Goal: Information Seeking & Learning: Learn about a topic

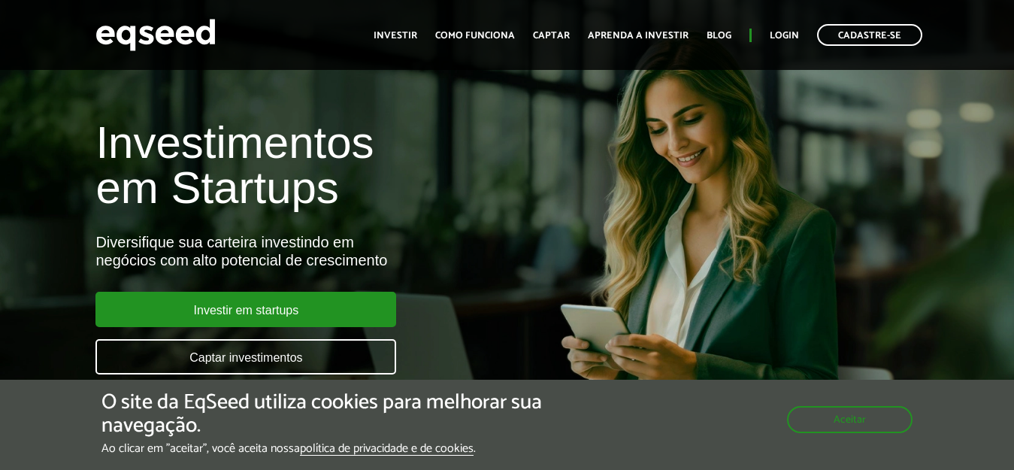
scroll to position [225, 0]
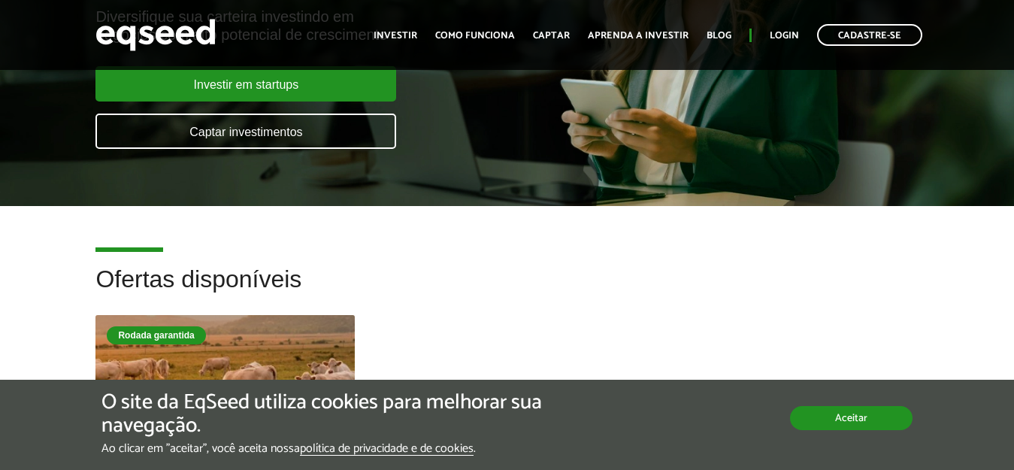
click at [842, 420] on button "Aceitar" at bounding box center [851, 418] width 123 height 24
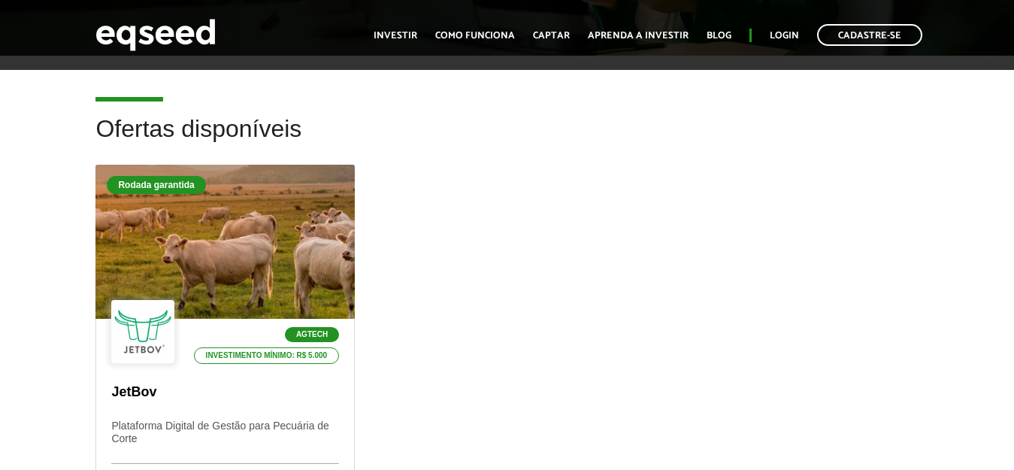
scroll to position [526, 0]
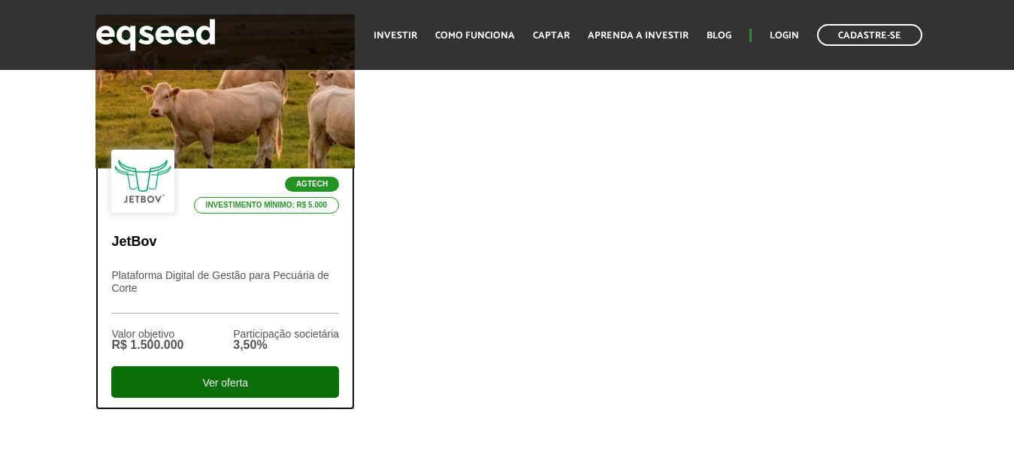
click at [189, 374] on div "Ver oferta" at bounding box center [225, 382] width 228 height 32
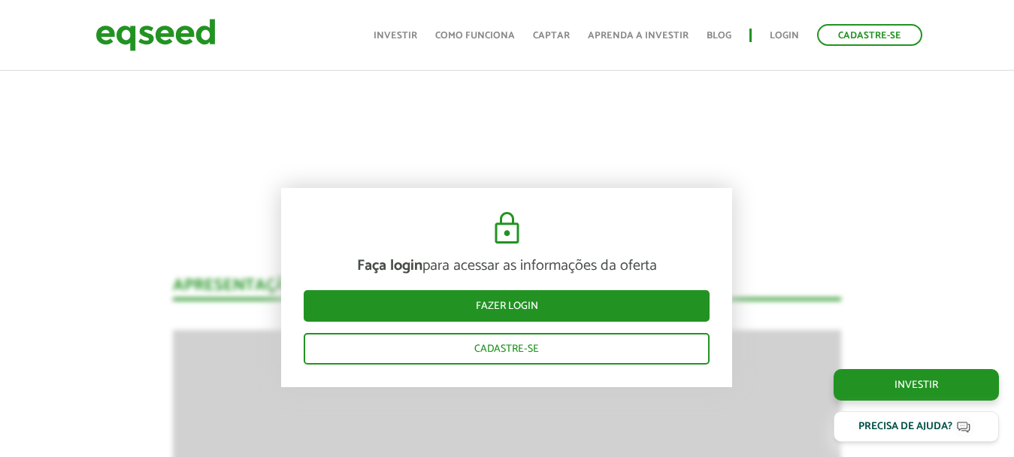
scroll to position [1778, 0]
drag, startPoint x: 813, startPoint y: 187, endPoint x: 829, endPoint y: 186, distance: 15.8
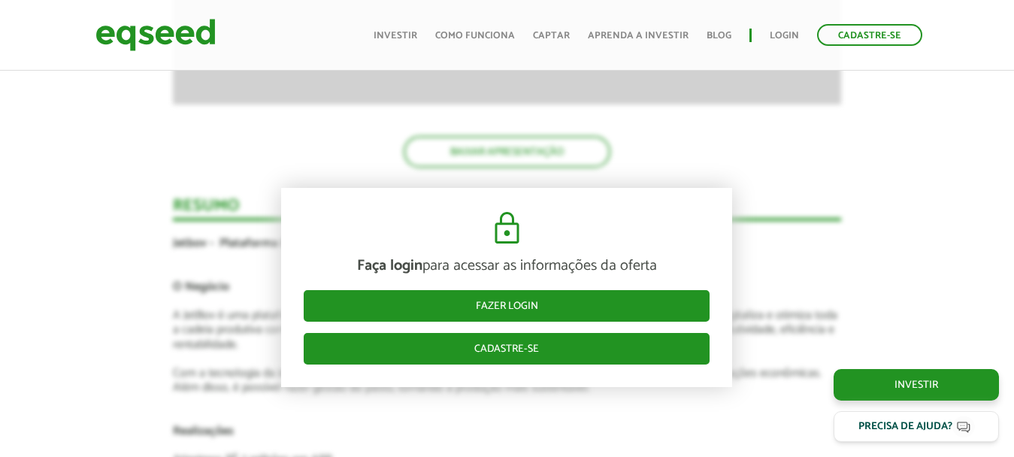
scroll to position [2604, 0]
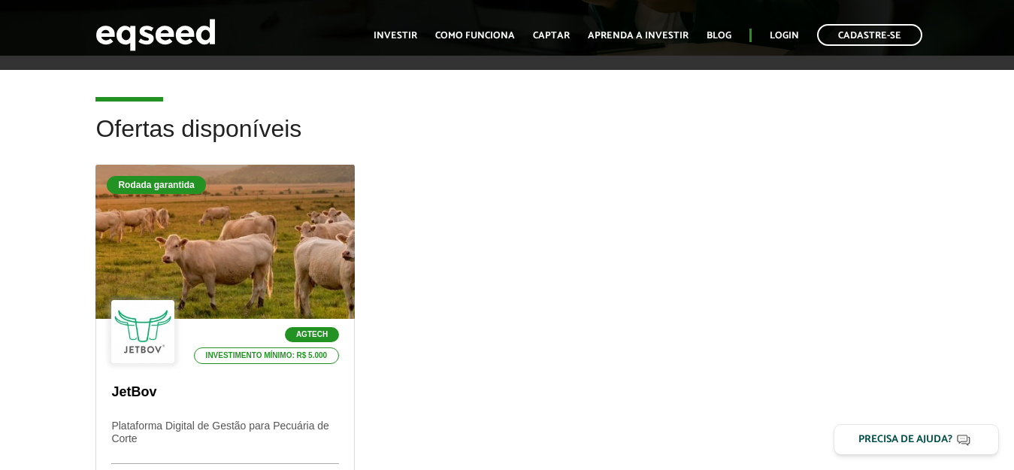
scroll to position [150, 0]
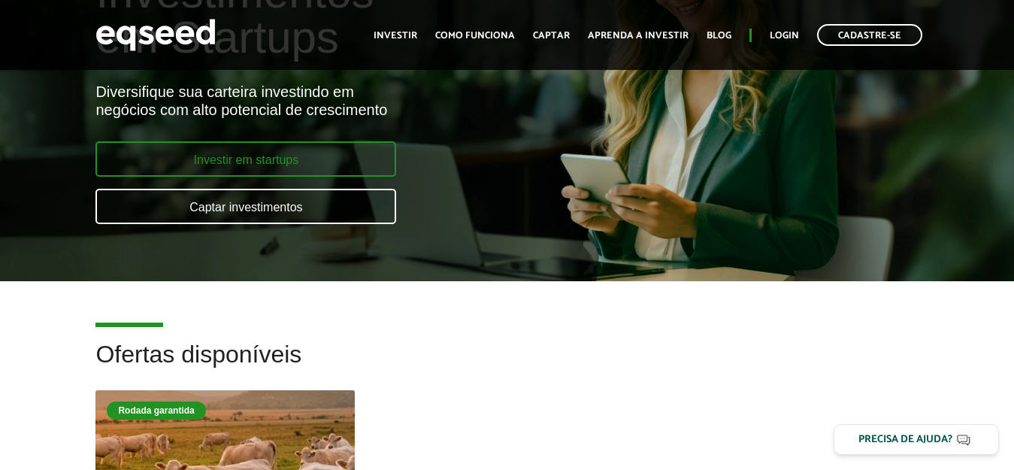
click at [289, 150] on link "Investir em startups" at bounding box center [245, 158] width 301 height 35
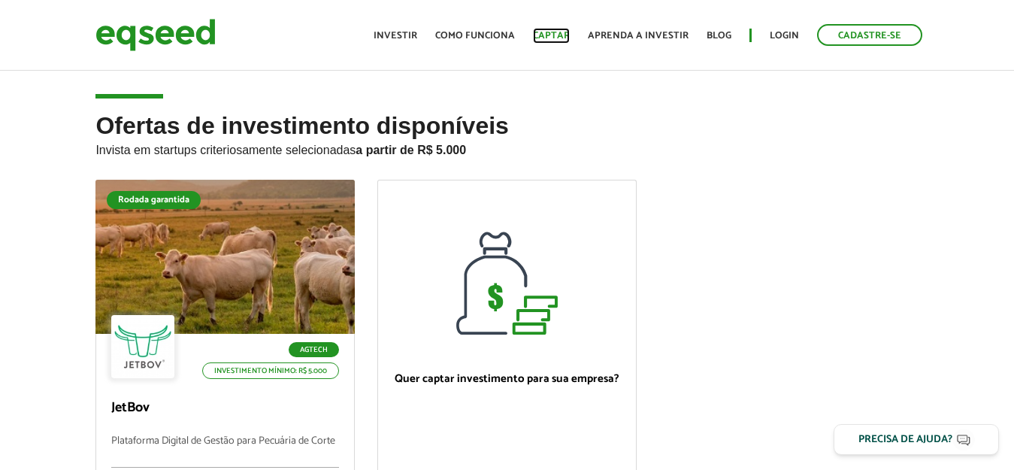
click at [559, 32] on link "Captar" at bounding box center [551, 36] width 37 height 10
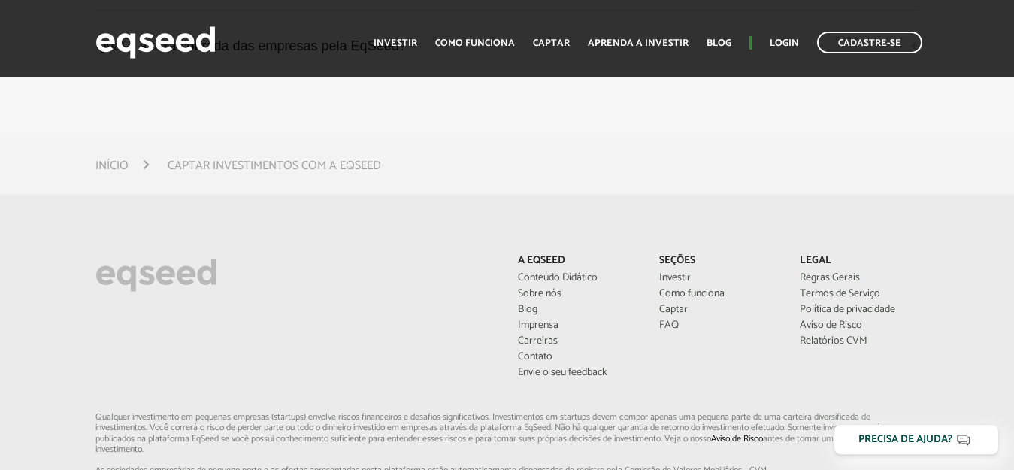
scroll to position [4684, 0]
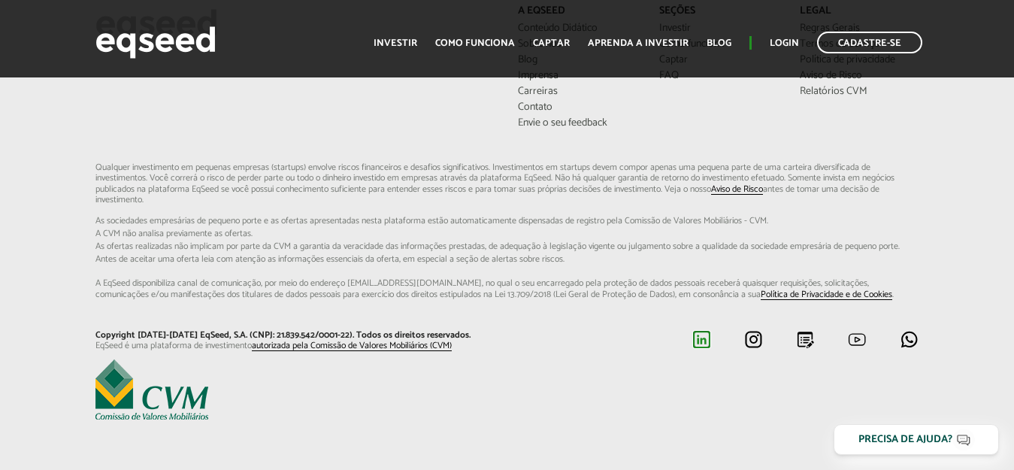
click at [704, 330] on img at bounding box center [701, 339] width 19 height 19
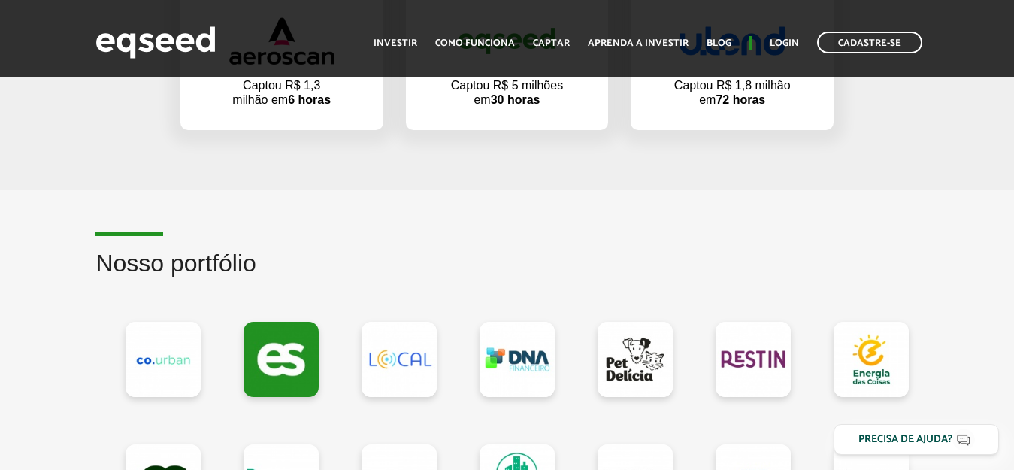
scroll to position [1001, 0]
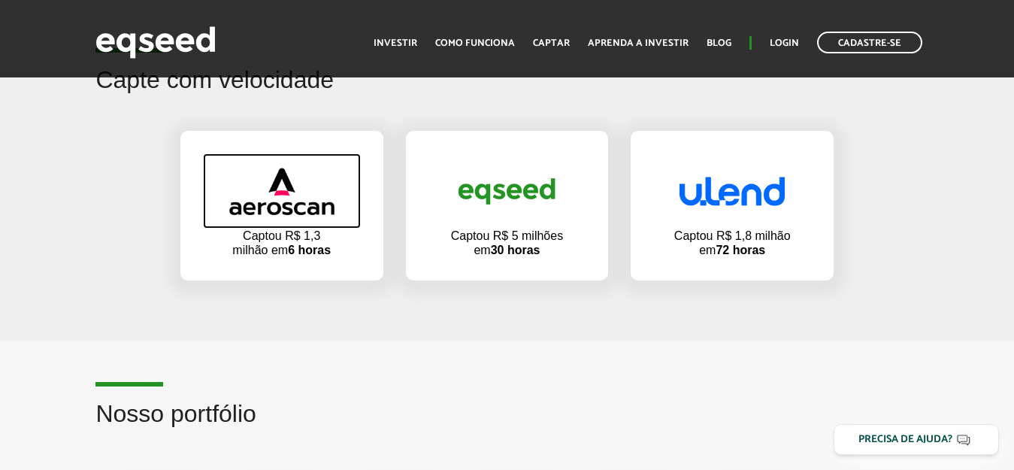
click at [288, 203] on img at bounding box center [281, 191] width 105 height 47
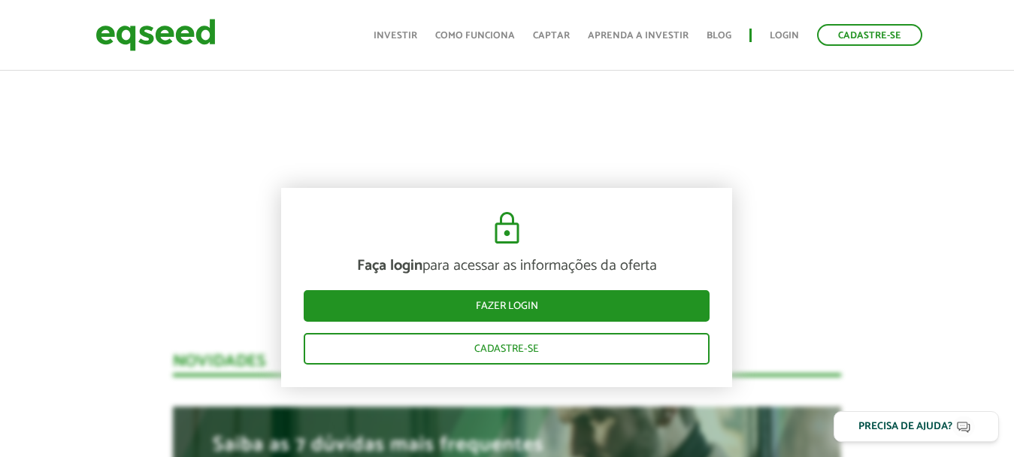
scroll to position [1353, 0]
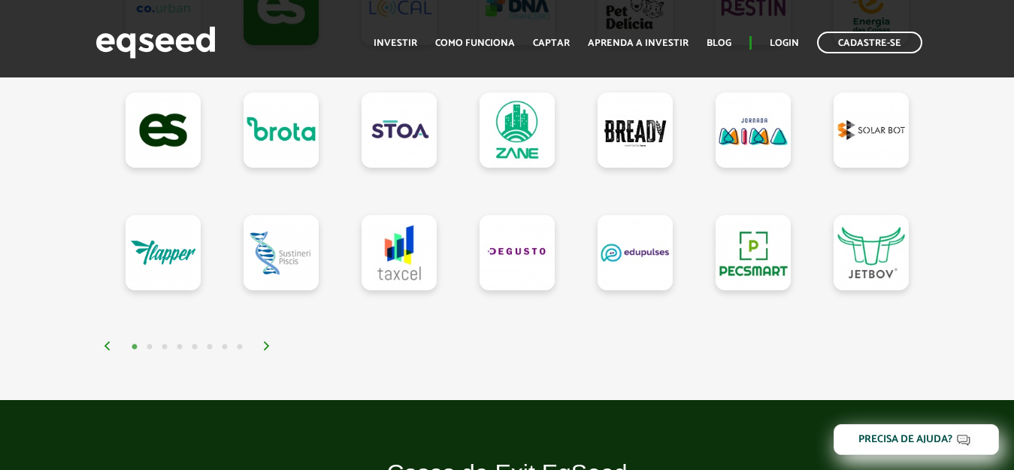
scroll to position [1353, 0]
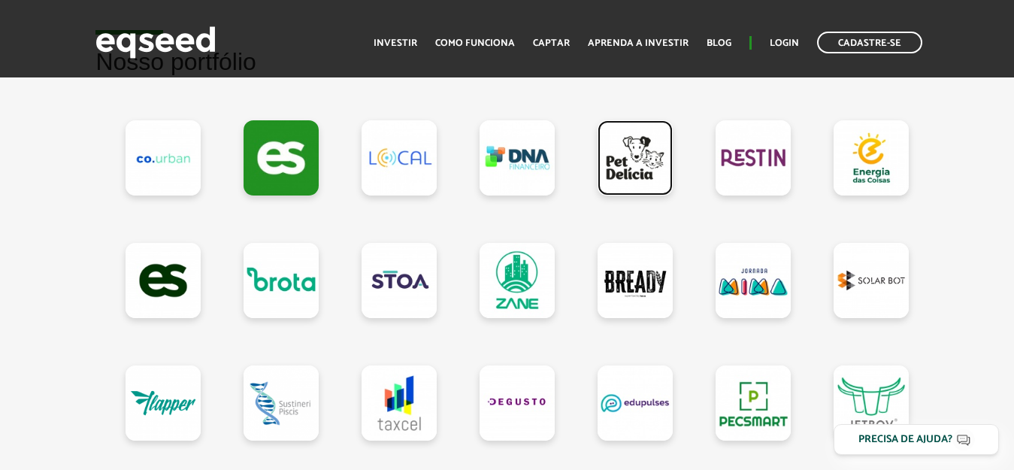
click at [634, 178] on link at bounding box center [635, 157] width 75 height 75
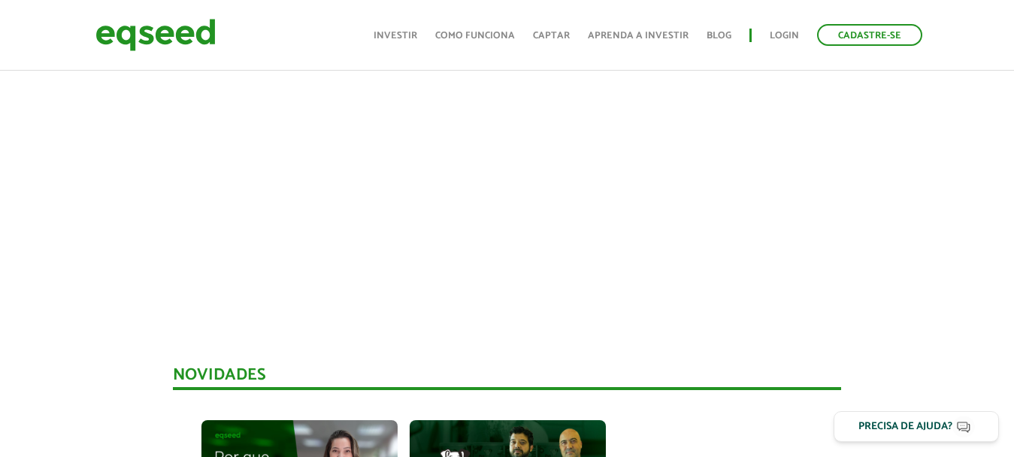
scroll to position [539, 0]
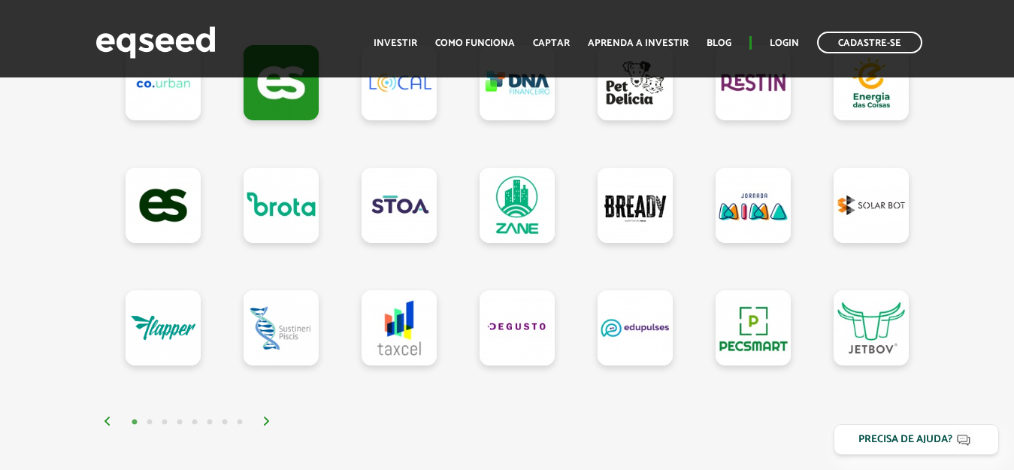
scroll to position [1353, 0]
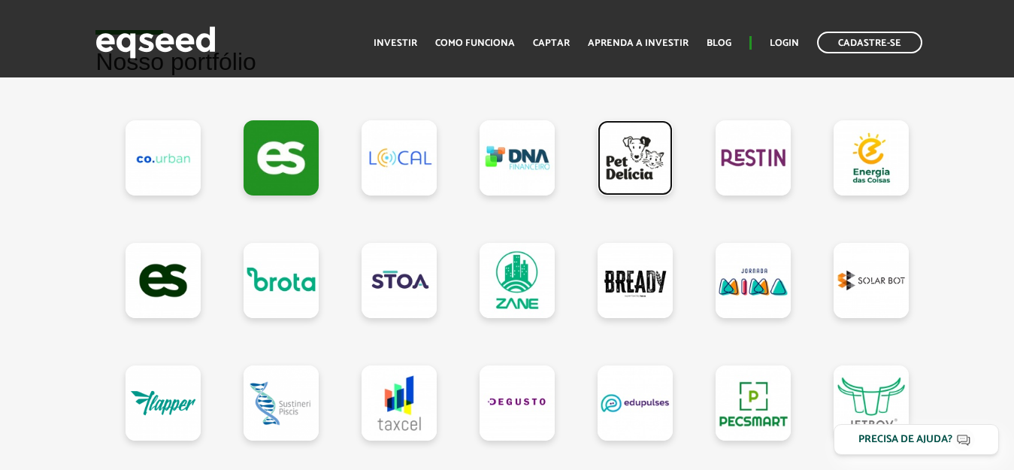
click at [619, 171] on link at bounding box center [635, 157] width 75 height 75
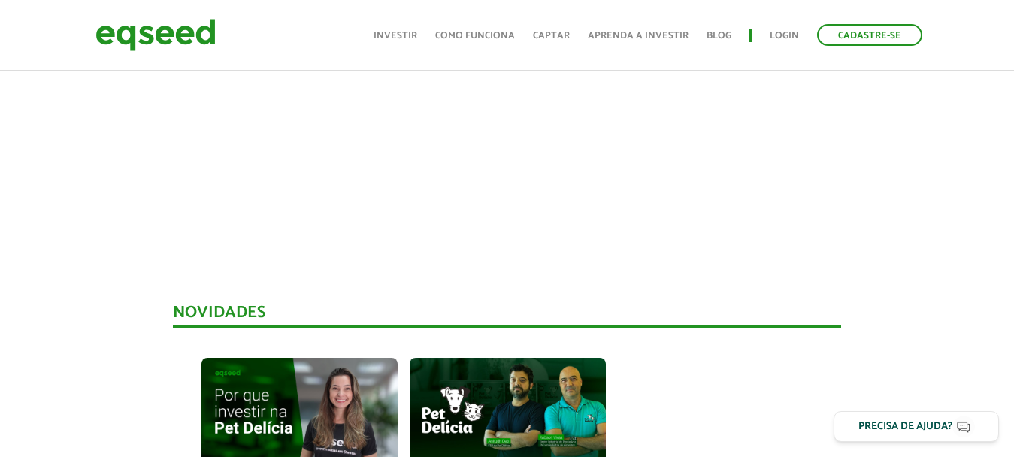
scroll to position [1203, 0]
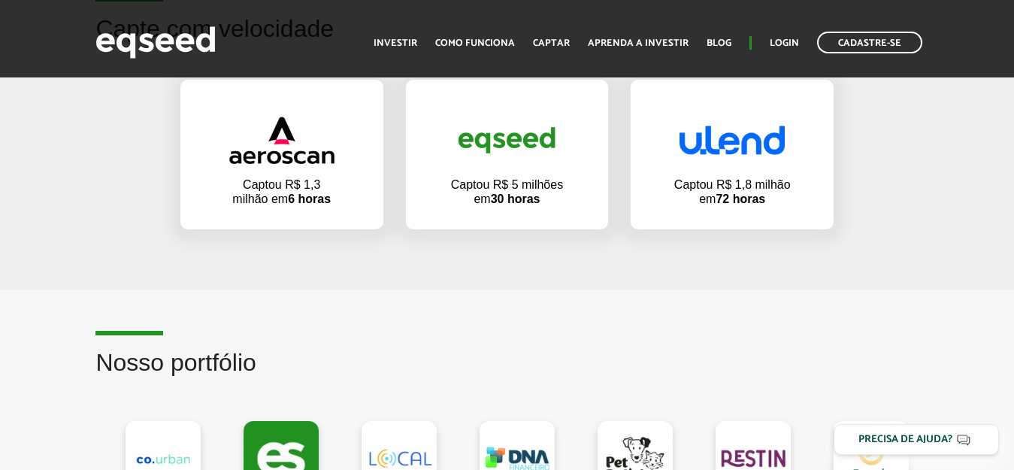
scroll to position [1353, 0]
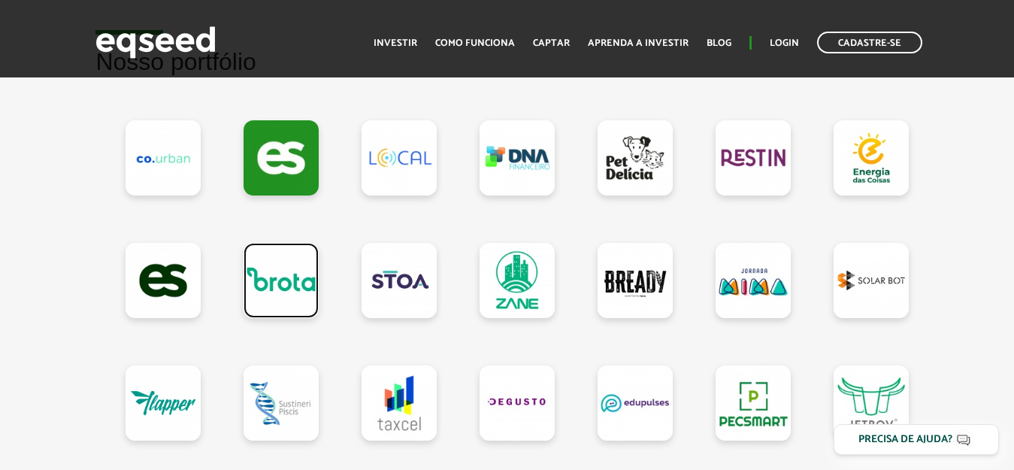
click at [282, 285] on link at bounding box center [281, 280] width 75 height 75
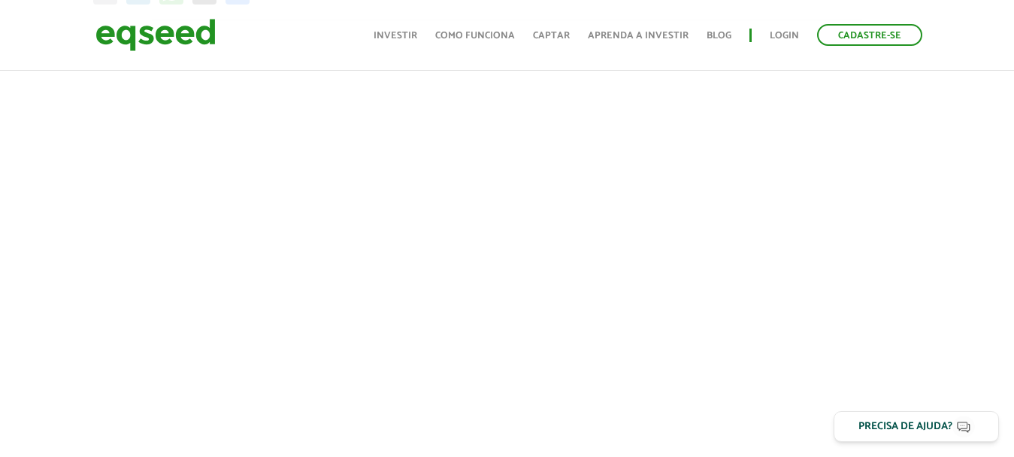
scroll to position [764, 0]
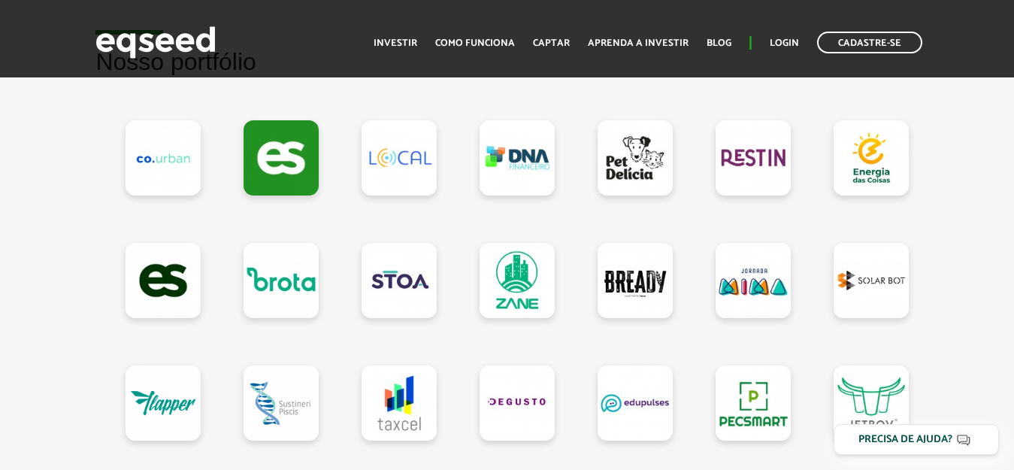
scroll to position [1428, 0]
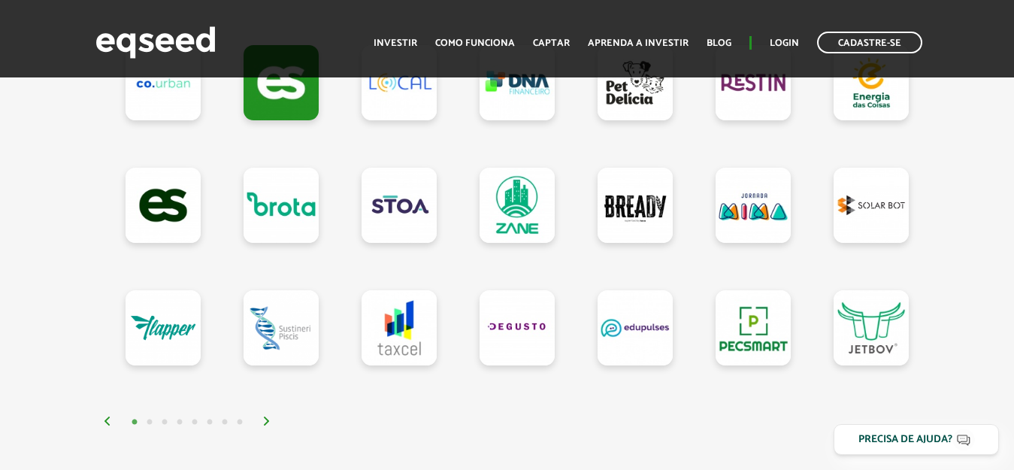
click at [264, 422] on img at bounding box center [266, 420] width 9 height 9
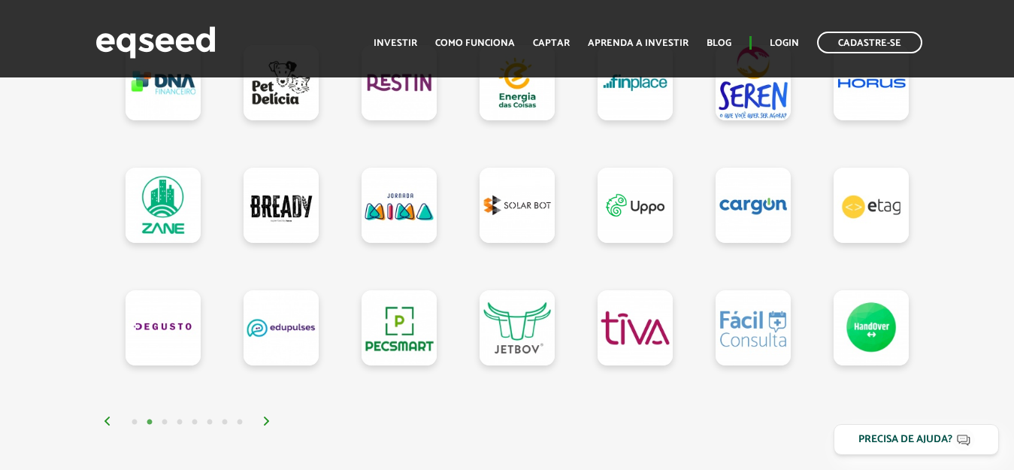
scroll to position [1503, 0]
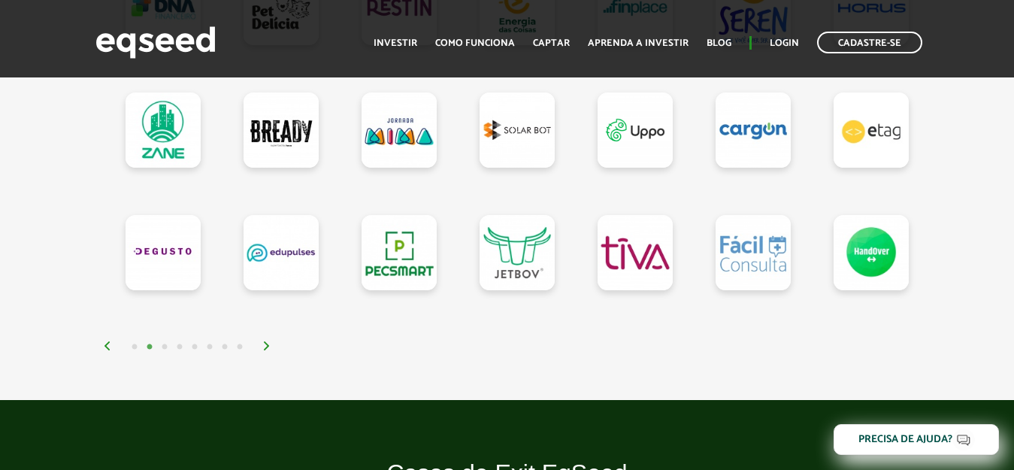
click at [266, 348] on img at bounding box center [266, 345] width 9 height 9
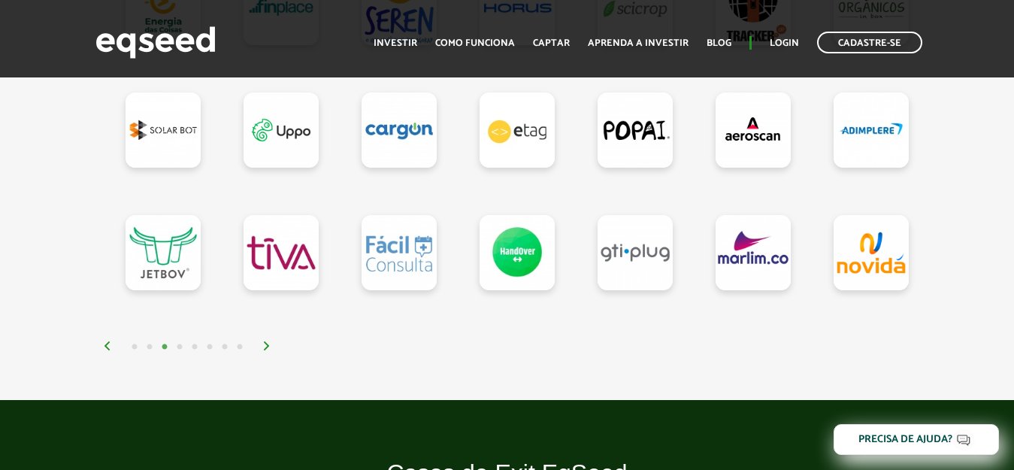
click at [268, 347] on img at bounding box center [266, 345] width 9 height 9
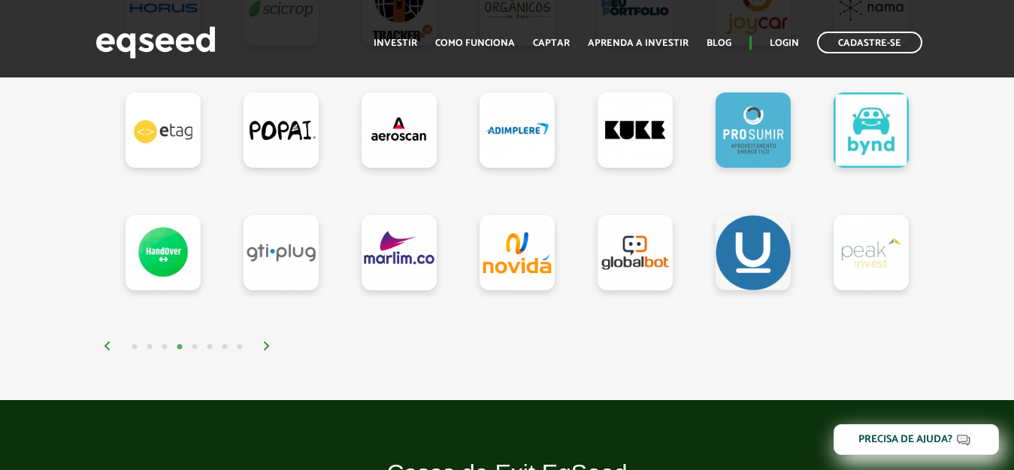
scroll to position [1353, 0]
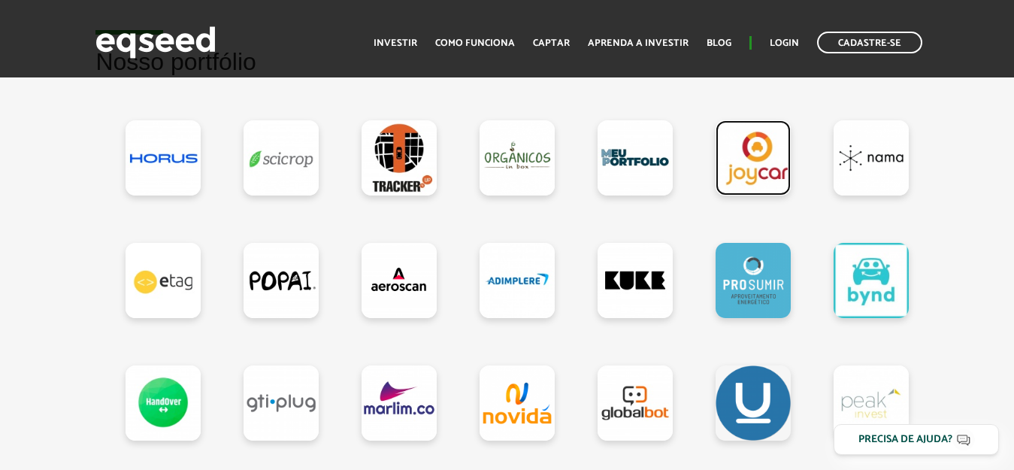
click at [754, 169] on link at bounding box center [753, 157] width 75 height 75
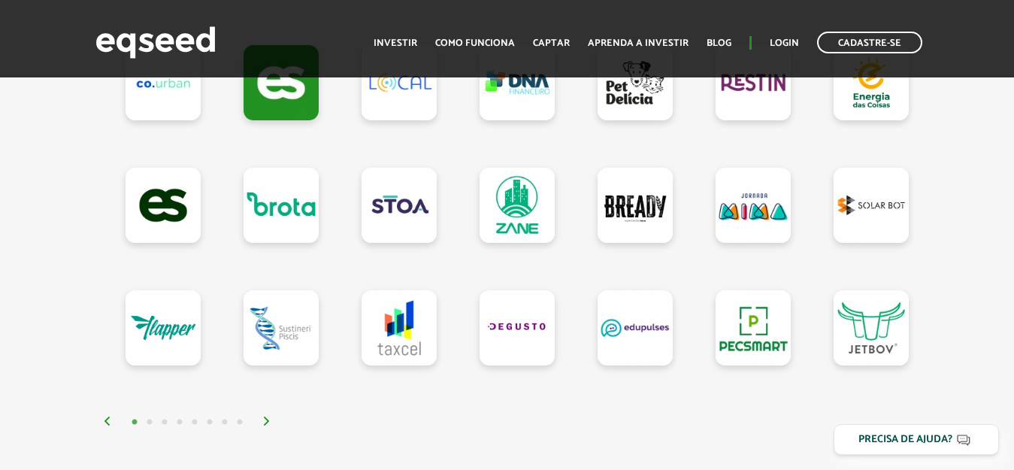
scroll to position [1578, 0]
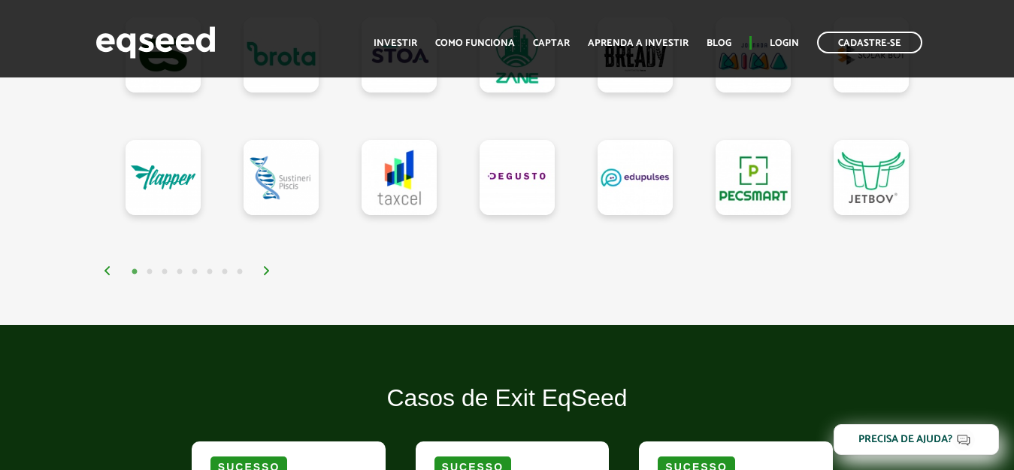
click at [187, 272] on button "5" at bounding box center [194, 272] width 15 height 15
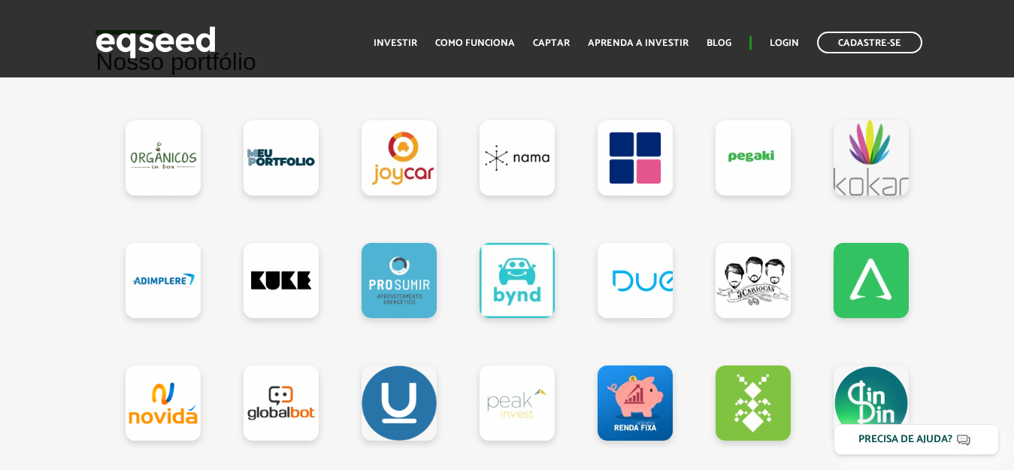
scroll to position [1503, 0]
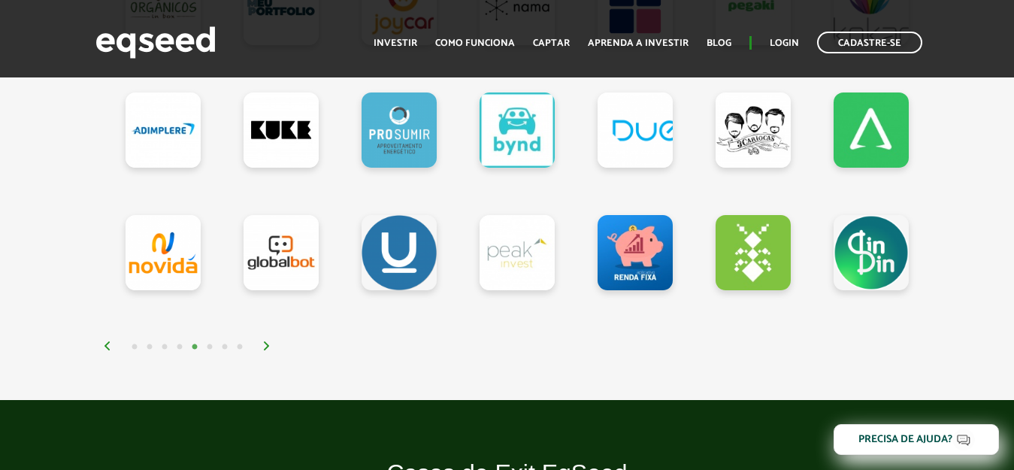
click at [216, 354] on button "6" at bounding box center [209, 347] width 15 height 15
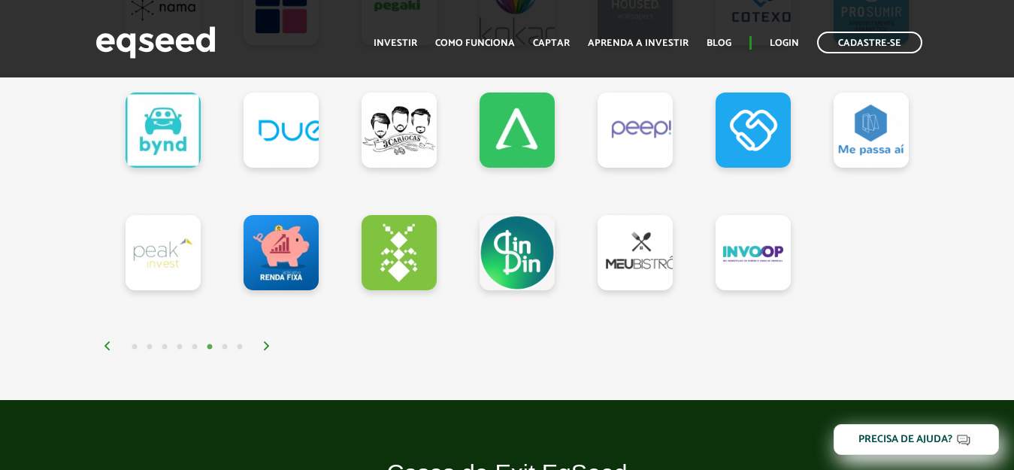
click at [226, 353] on button "7" at bounding box center [224, 347] width 15 height 15
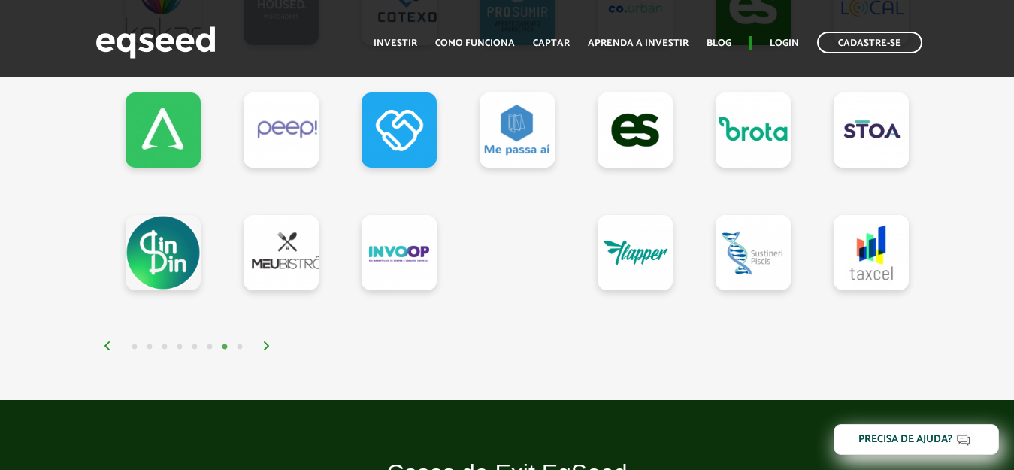
click at [264, 350] on img at bounding box center [266, 345] width 9 height 9
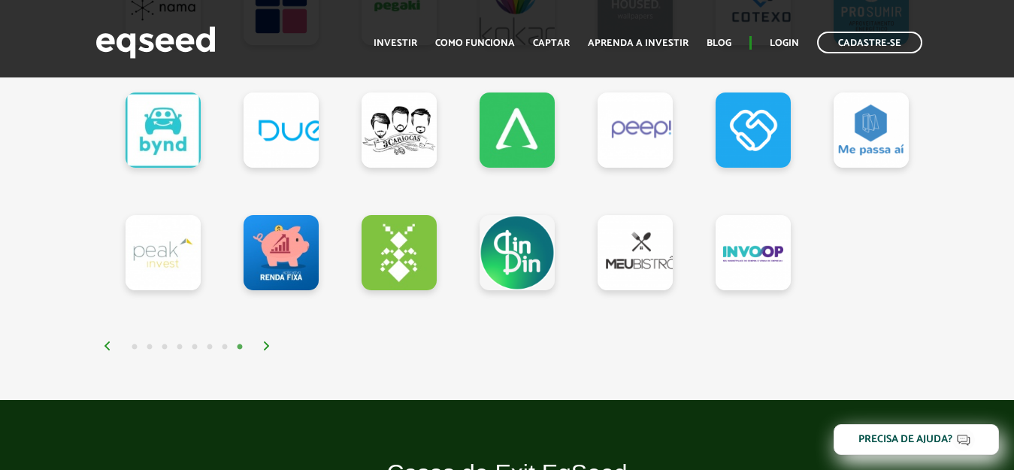
scroll to position [1428, 0]
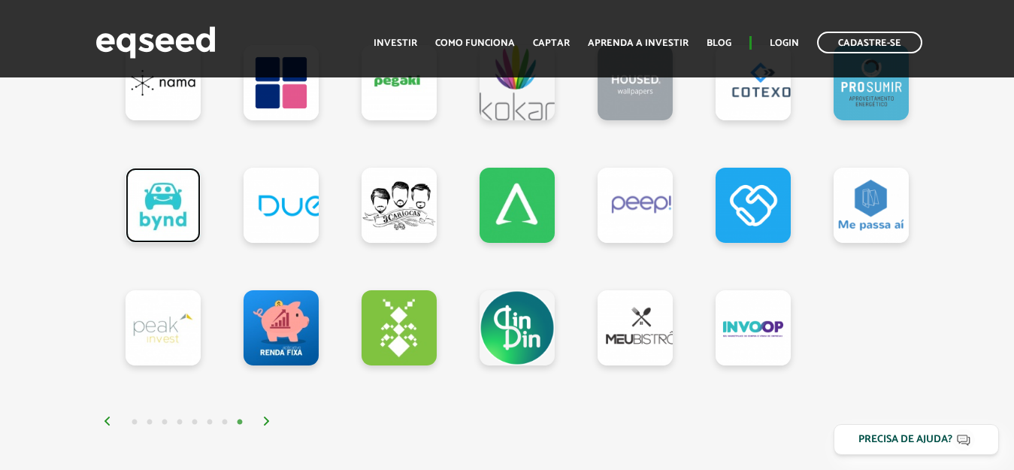
click at [153, 189] on link at bounding box center [163, 205] width 75 height 75
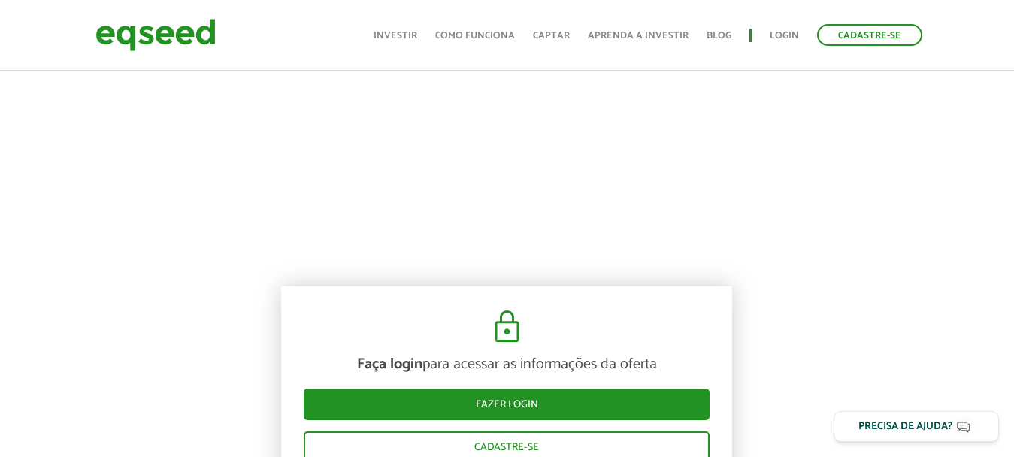
scroll to position [601, 0]
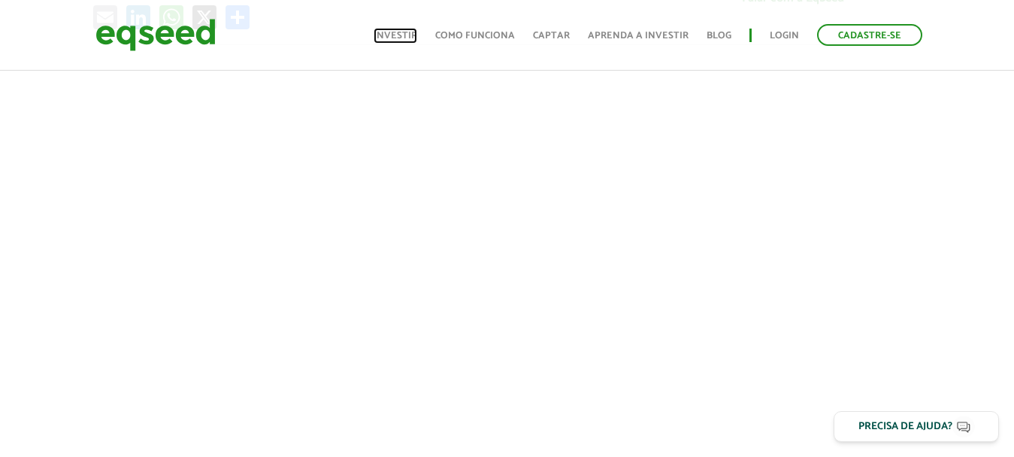
click at [410, 35] on link "Investir" at bounding box center [396, 36] width 44 height 10
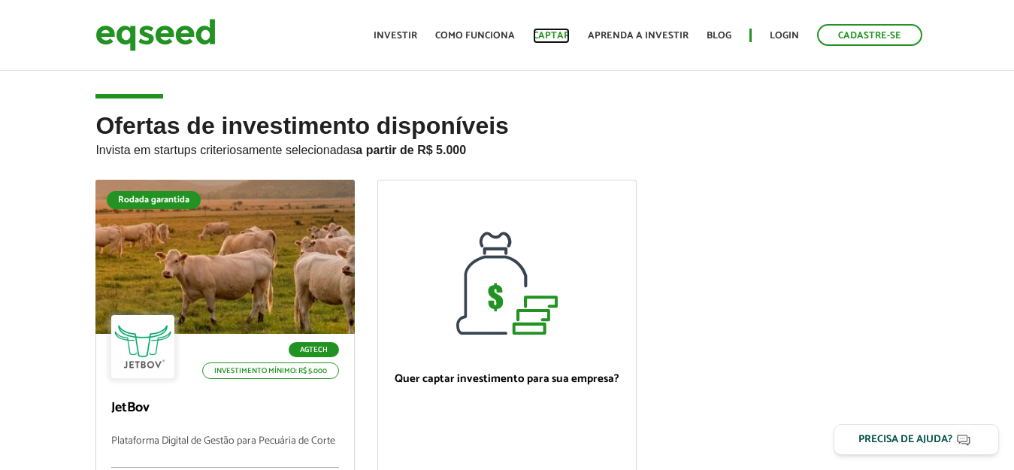
click at [558, 36] on link "Captar" at bounding box center [551, 36] width 37 height 10
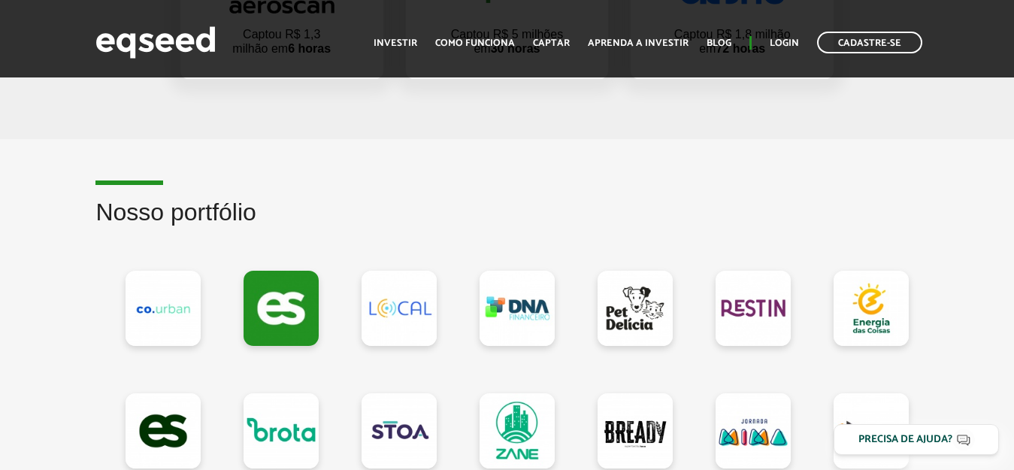
scroll to position [1052, 0]
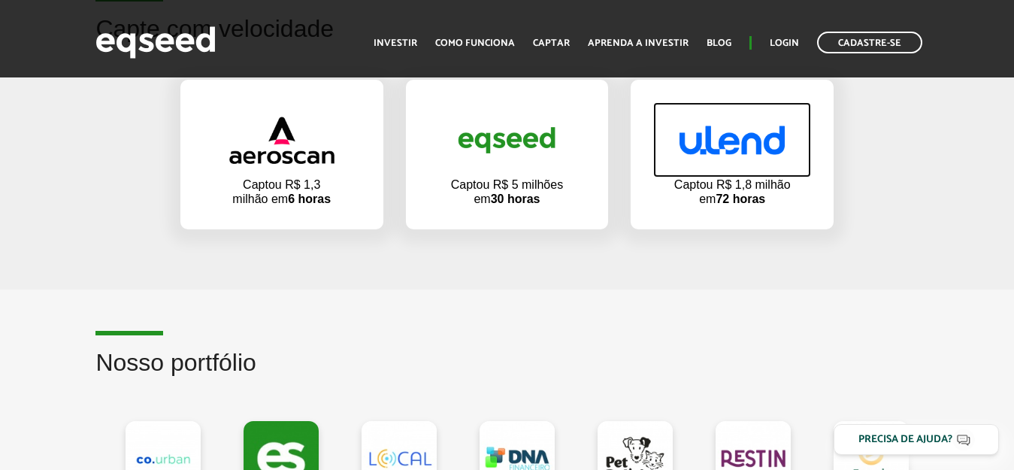
click at [712, 143] on img at bounding box center [731, 140] width 105 height 29
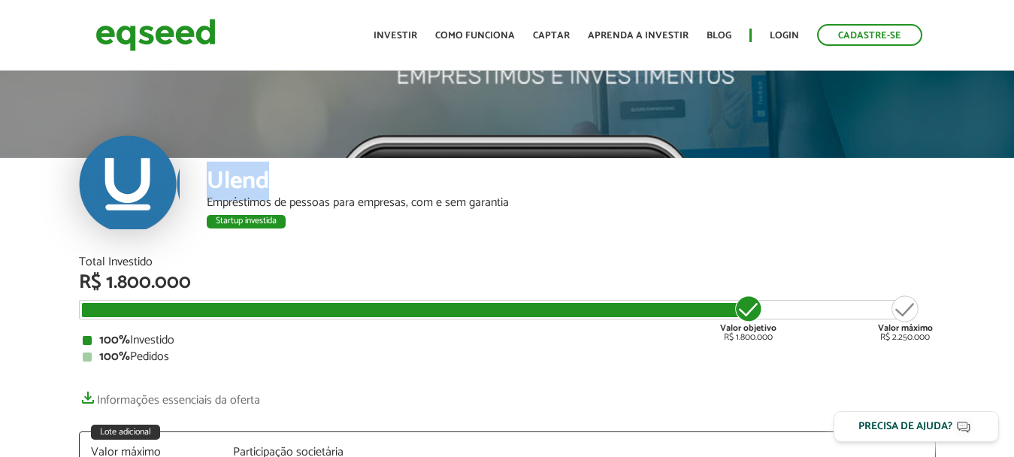
drag, startPoint x: 286, startPoint y: 182, endPoint x: 204, endPoint y: 167, distance: 82.6
click at [204, 167] on div "Ulend Empréstimos de pessoas para empresas, com e sem garantia Startup investida" at bounding box center [507, 207] width 857 height 98
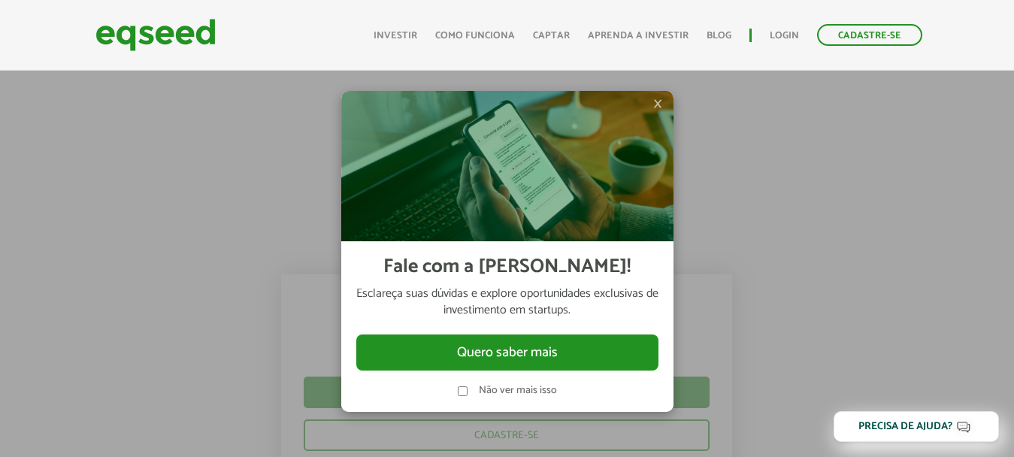
scroll to position [977, 0]
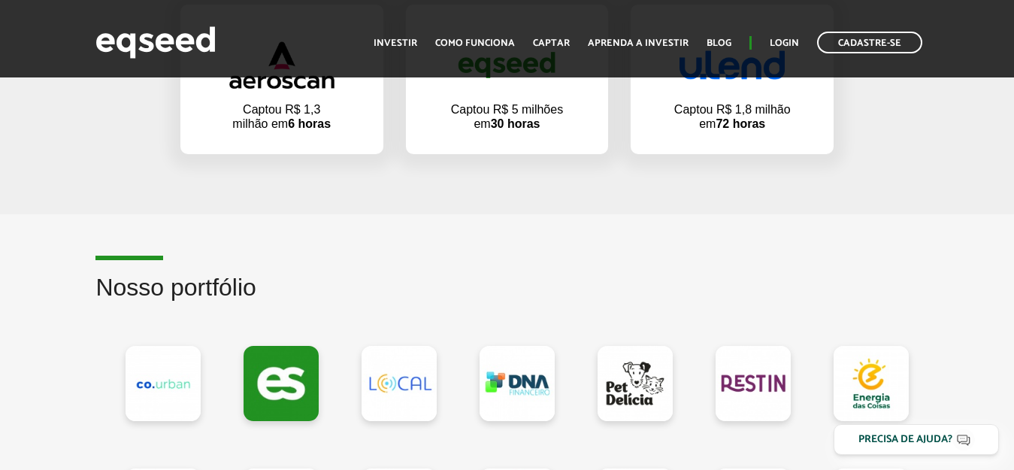
scroll to position [977, 0]
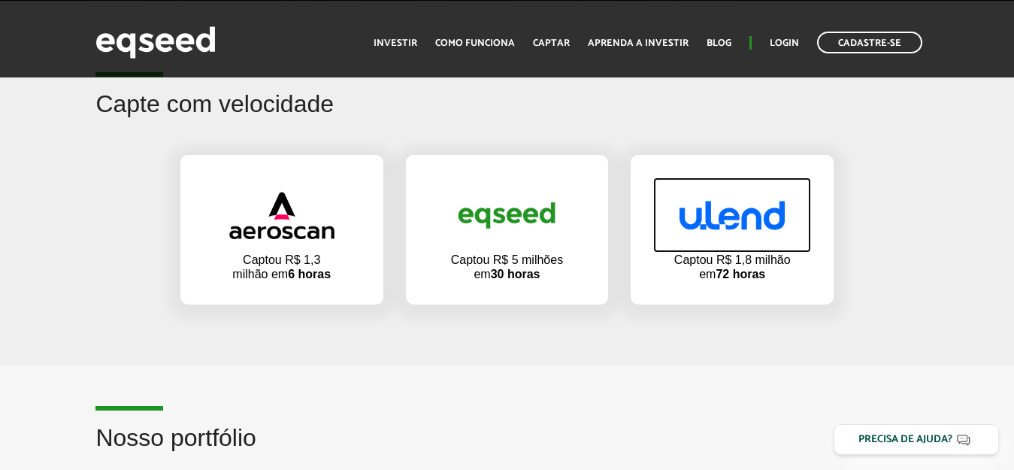
click at [707, 227] on img at bounding box center [731, 215] width 105 height 29
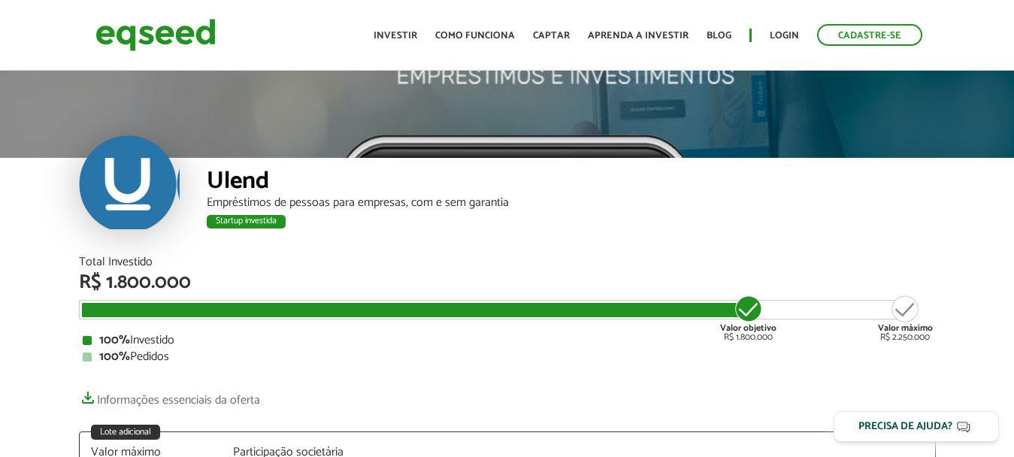
drag, startPoint x: 298, startPoint y: 182, endPoint x: 207, endPoint y: 168, distance: 92.8
click at [207, 169] on div "Ulend" at bounding box center [571, 183] width 729 height 28
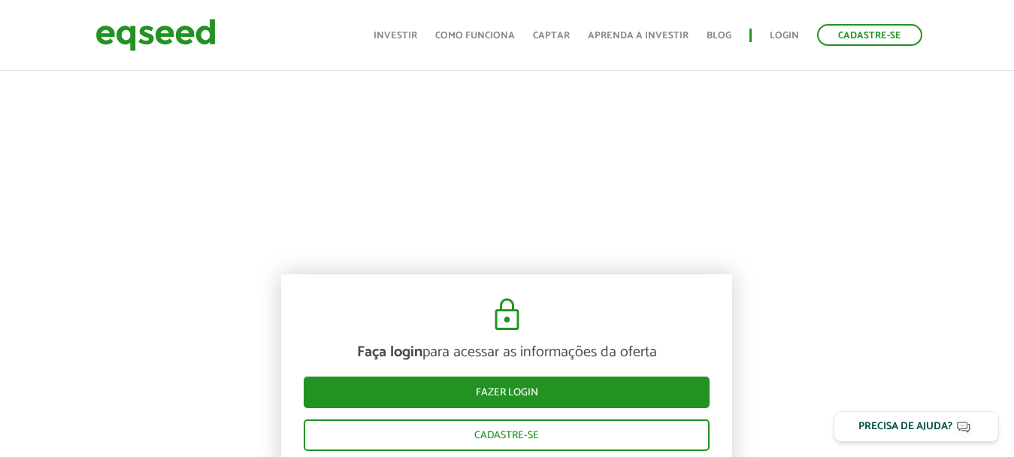
scroll to position [1278, 0]
